Goal: Find specific page/section: Find specific page/section

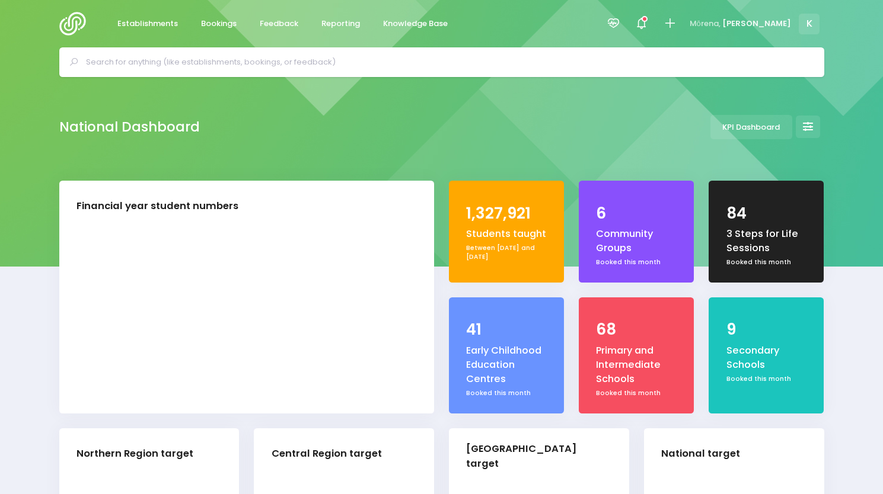
select select "5"
click at [328, 57] on input "text" at bounding box center [446, 62] width 721 height 18
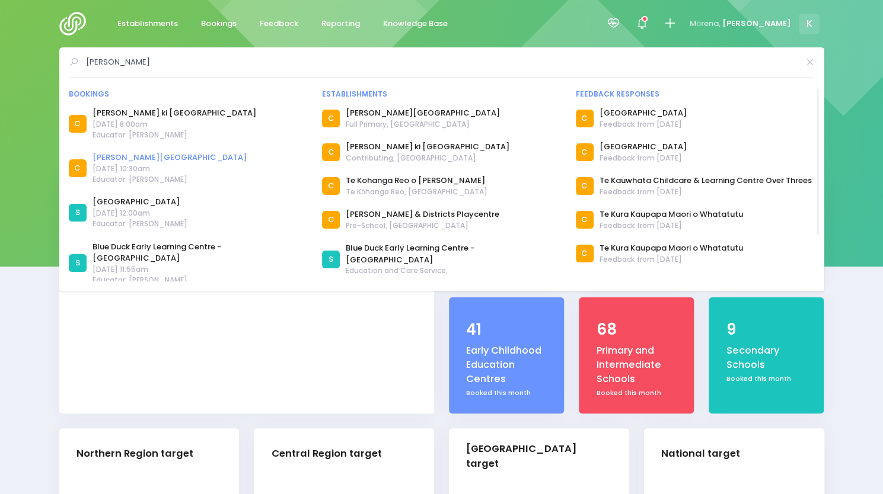
type input "te akau"
click at [148, 158] on link "[PERSON_NAME][GEOGRAPHIC_DATA]" at bounding box center [169, 158] width 154 height 12
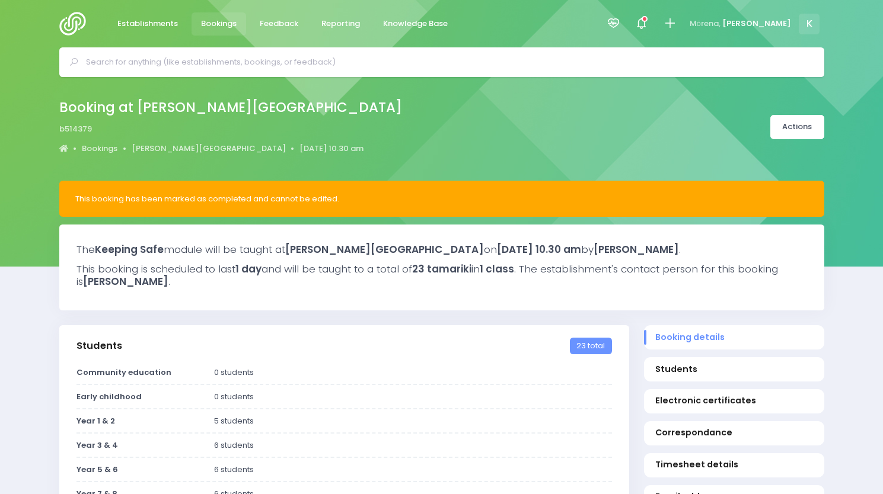
select select "5"
click at [612, 54] on input "text" at bounding box center [446, 62] width 721 height 18
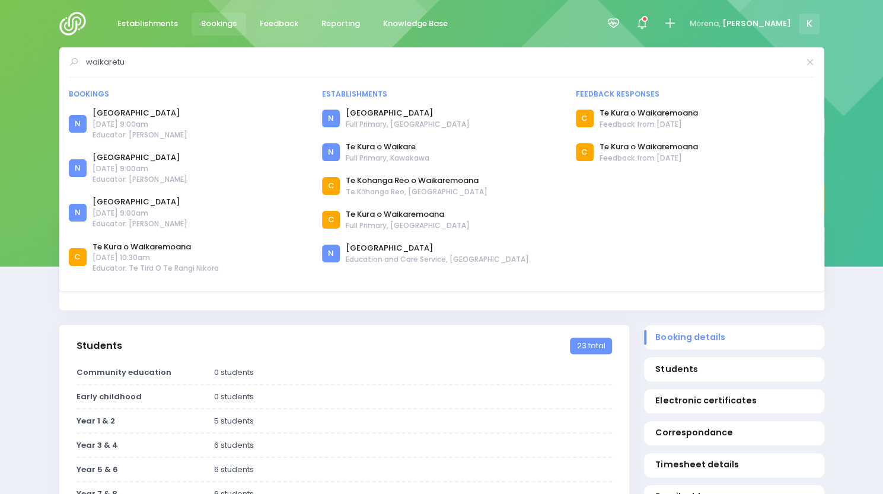
drag, startPoint x: 147, startPoint y: 63, endPoint x: 30, endPoint y: 43, distance: 118.5
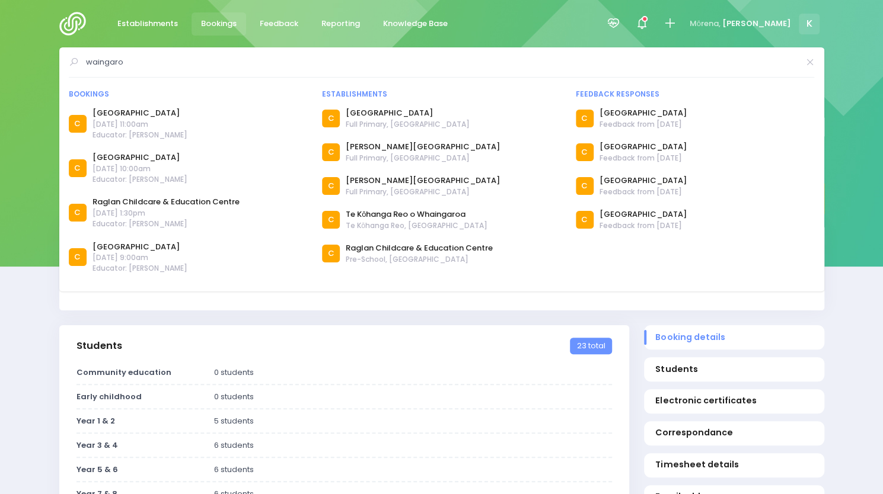
drag, startPoint x: 142, startPoint y: 61, endPoint x: 0, endPoint y: 59, distance: 142.3
click at [0, 59] on div "waingaro Bookings C" at bounding box center [441, 62] width 883 height 30
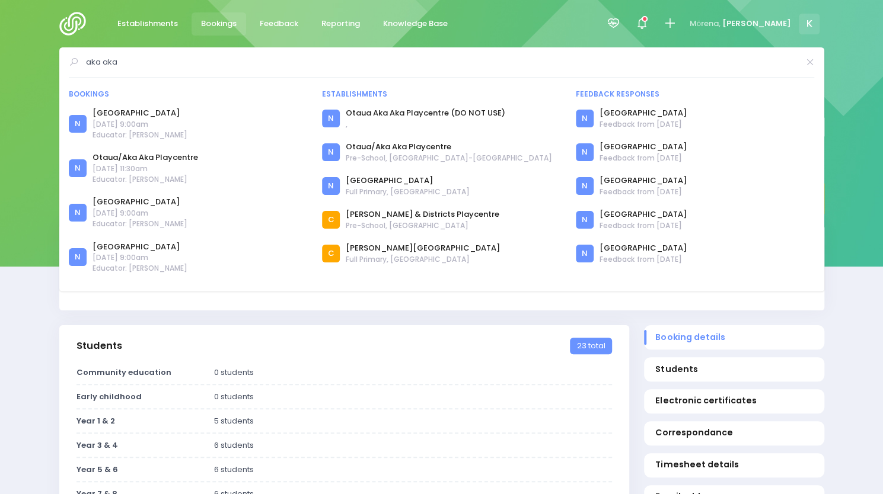
drag, startPoint x: 130, startPoint y: 57, endPoint x: 0, endPoint y: 63, distance: 129.9
click at [0, 63] on div "aka aka Bookings N N" at bounding box center [441, 62] width 883 height 30
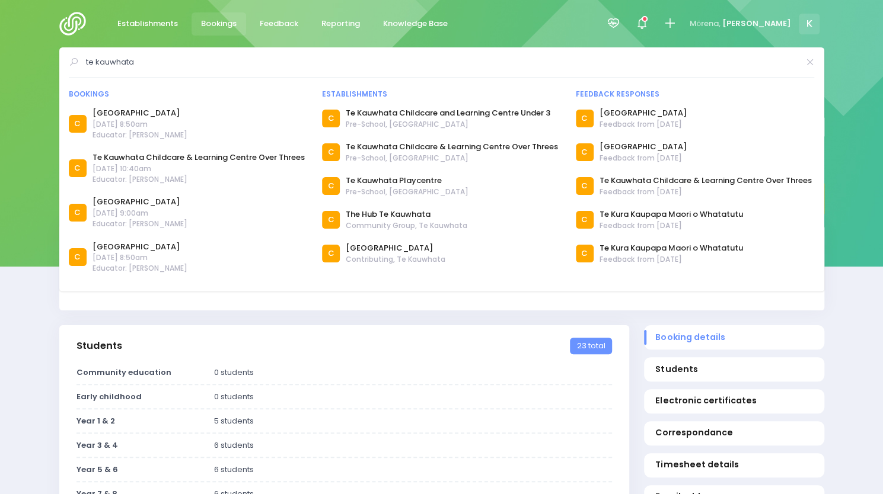
drag, startPoint x: 149, startPoint y: 65, endPoint x: 0, endPoint y: 81, distance: 150.2
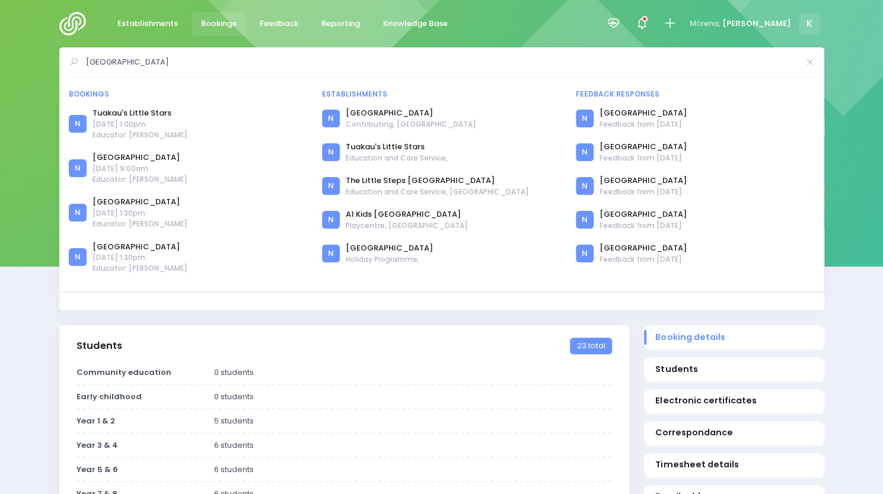
drag, startPoint x: 126, startPoint y: 59, endPoint x: 32, endPoint y: 70, distance: 94.9
click at [32, 70] on div "[GEOGRAPHIC_DATA] Bookings N N" at bounding box center [441, 62] width 883 height 30
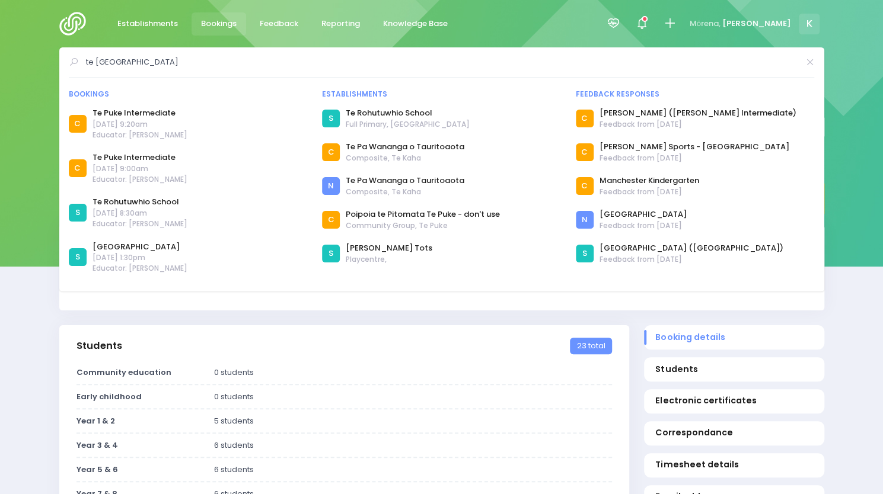
type input "te uku"
